Goal: Information Seeking & Learning: Compare options

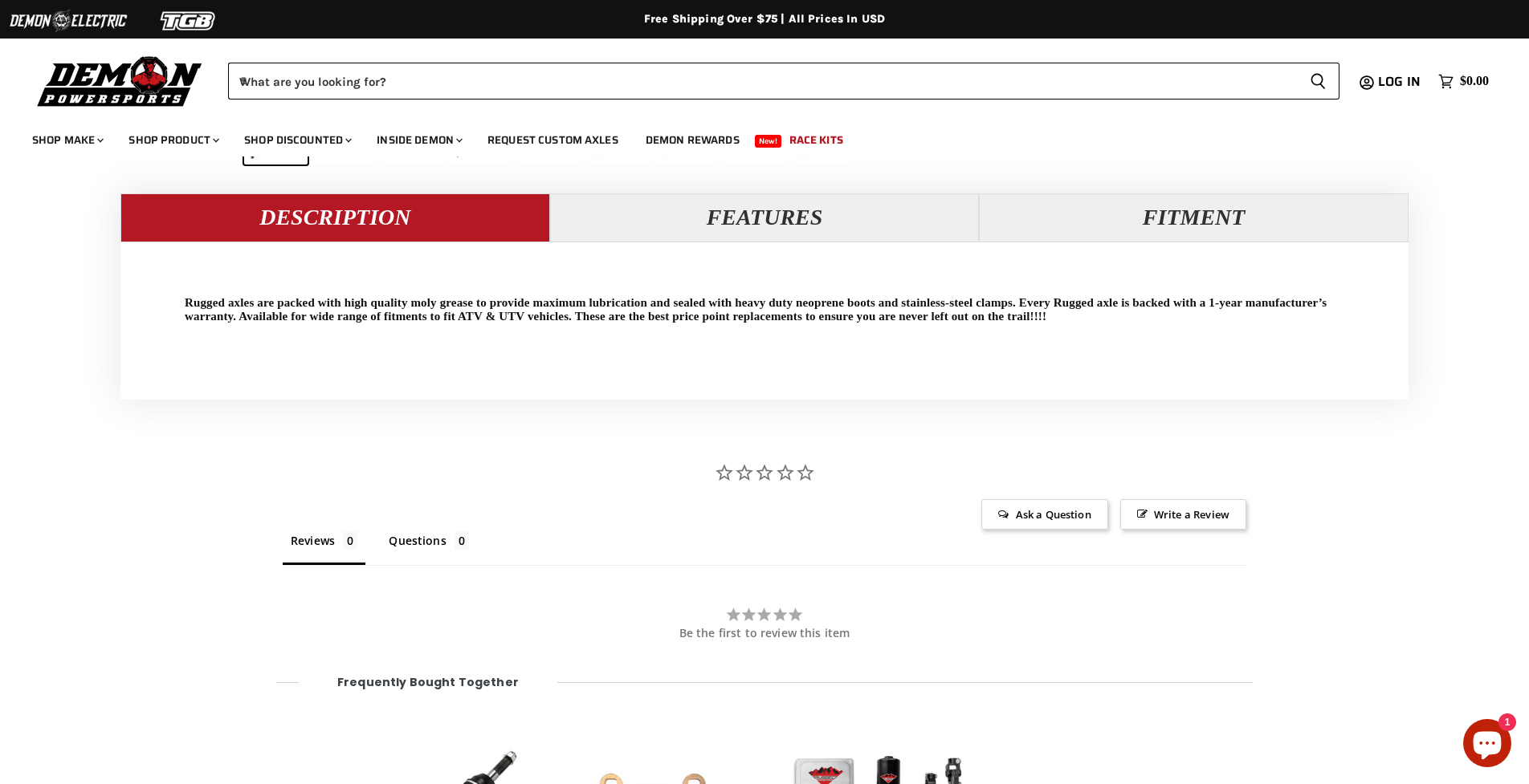
scroll to position [1530, 0]
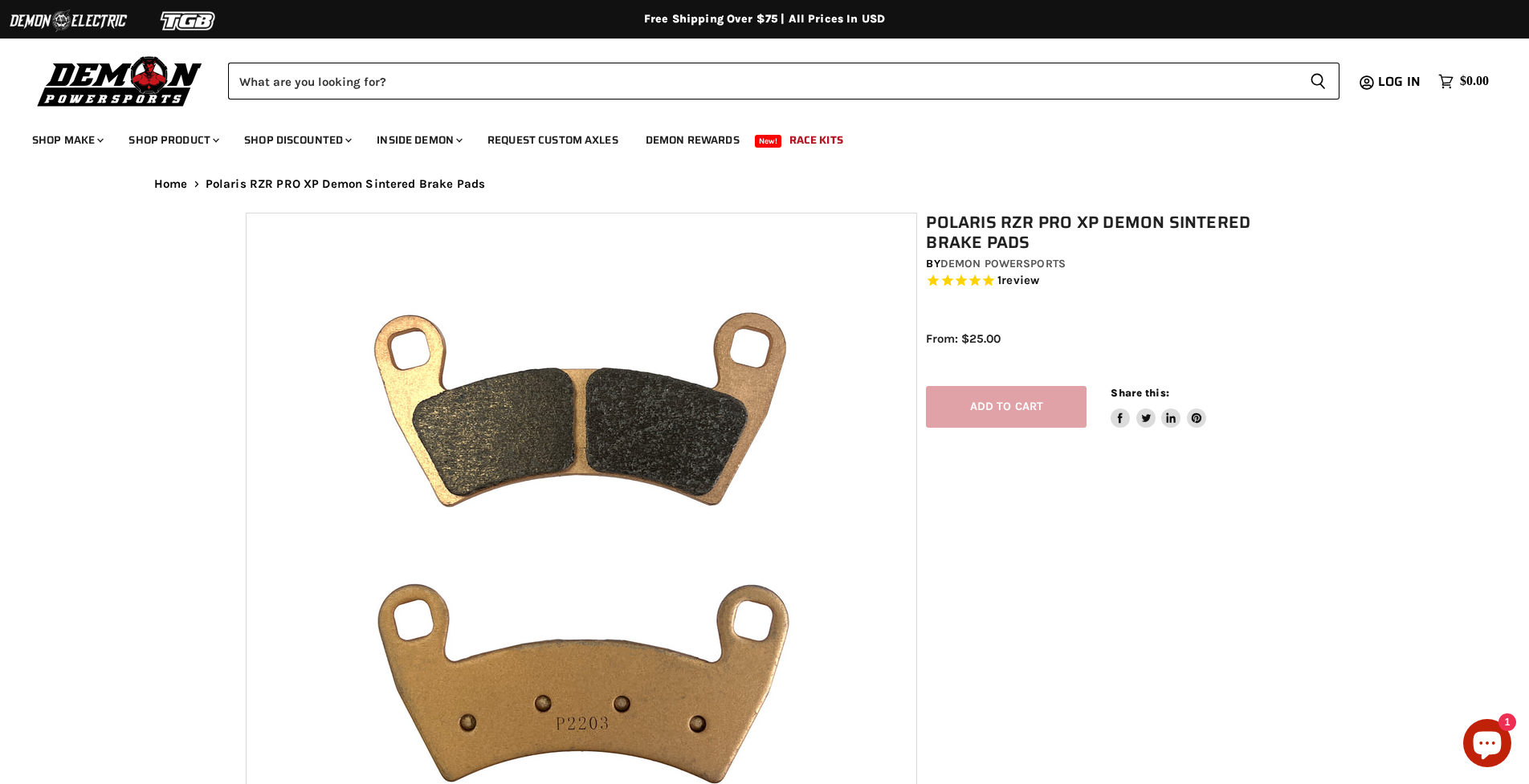
select select "******"
